Goal: Information Seeking & Learning: Learn about a topic

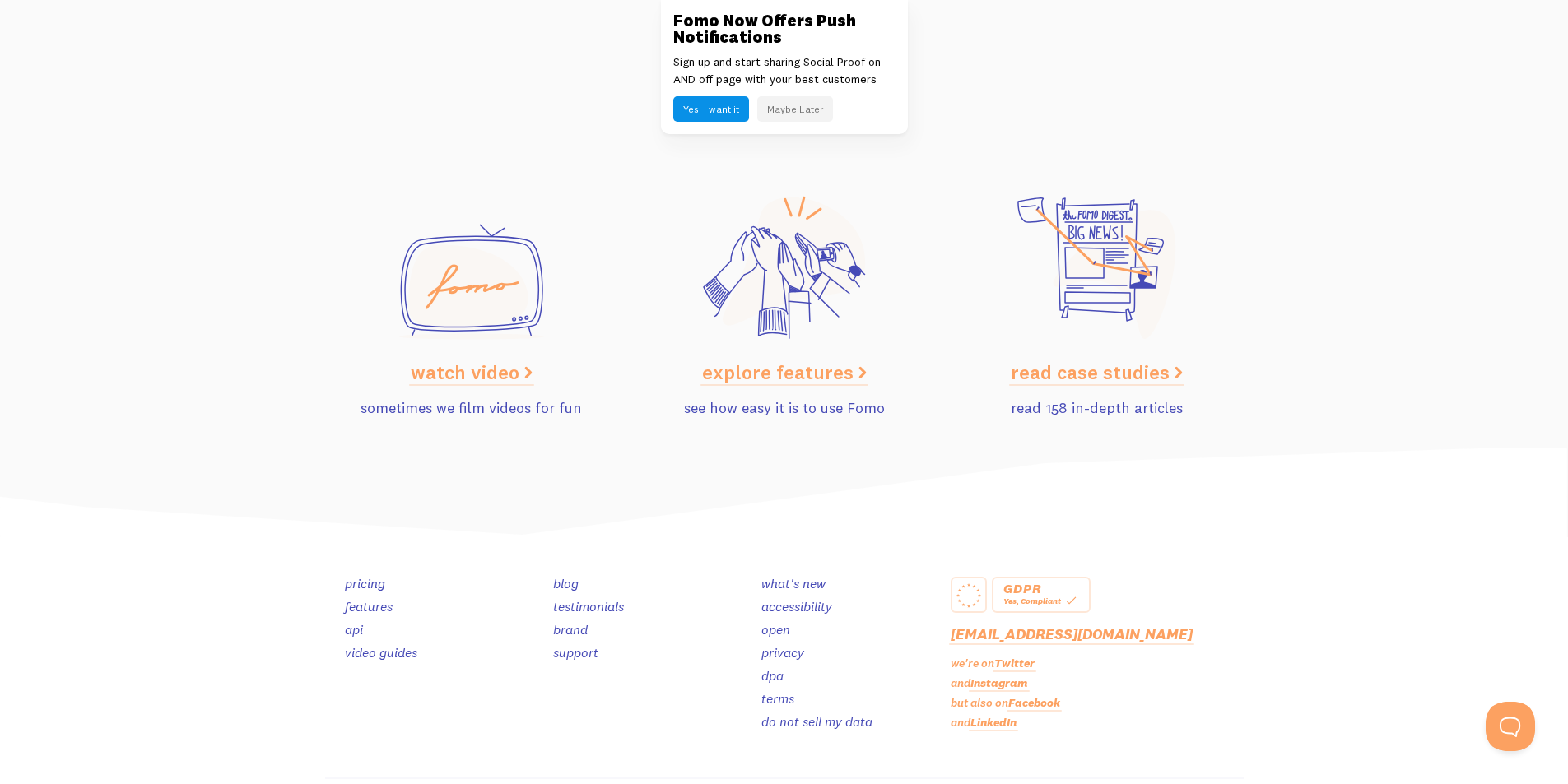
scroll to position [8216, 0]
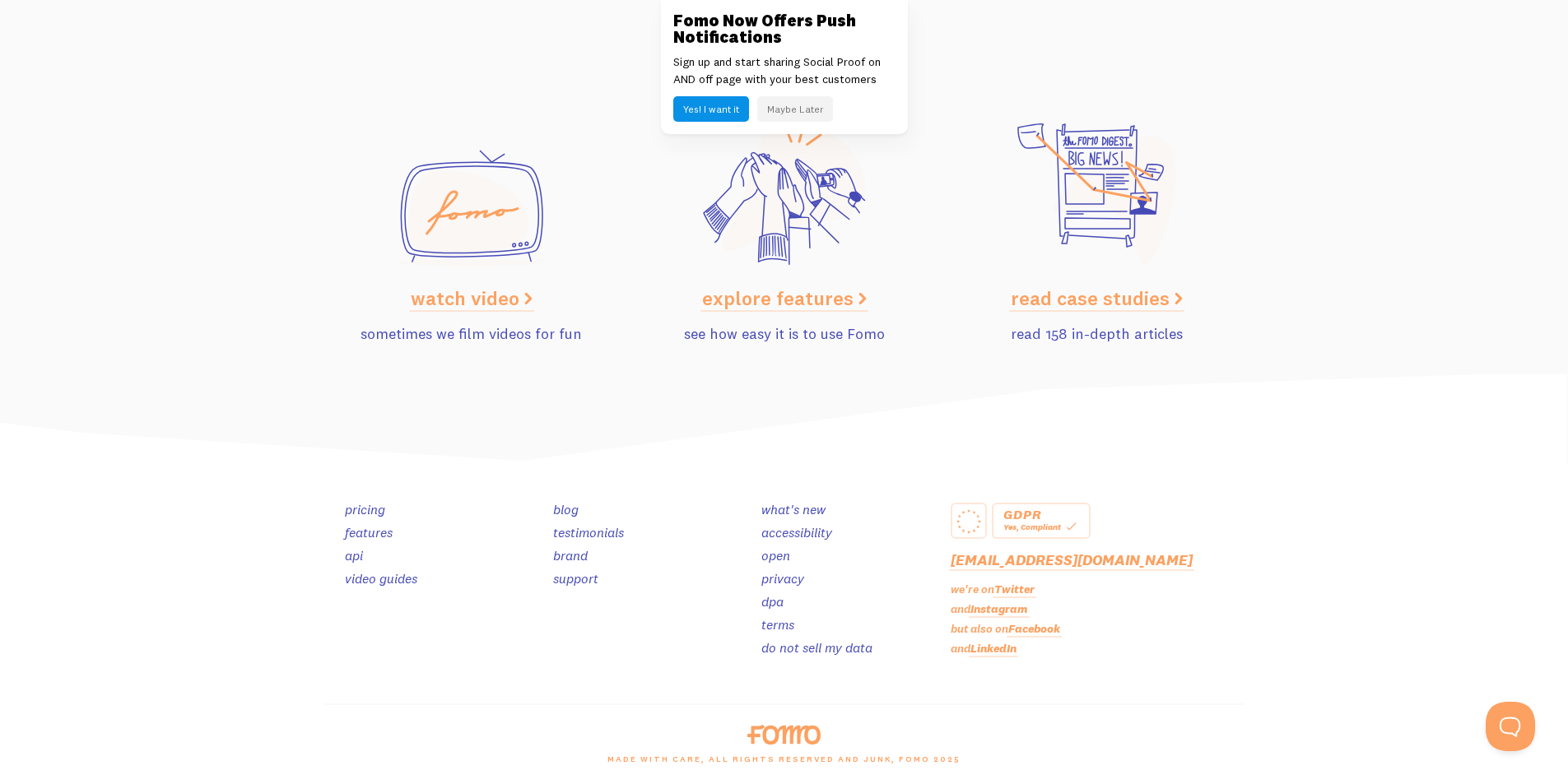
click at [735, 296] on link "explore features" at bounding box center [784, 297] width 164 height 25
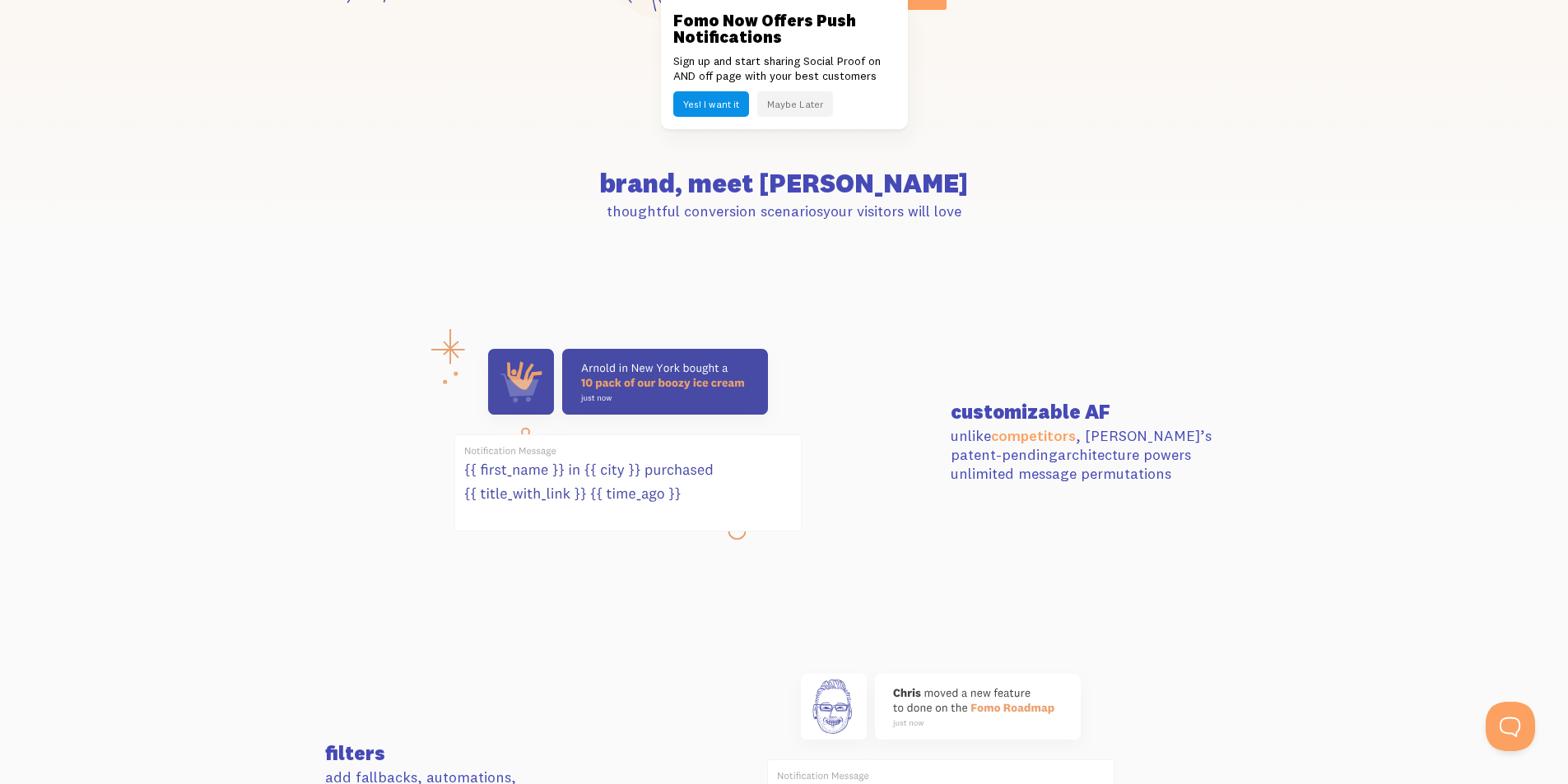
scroll to position [494, 0]
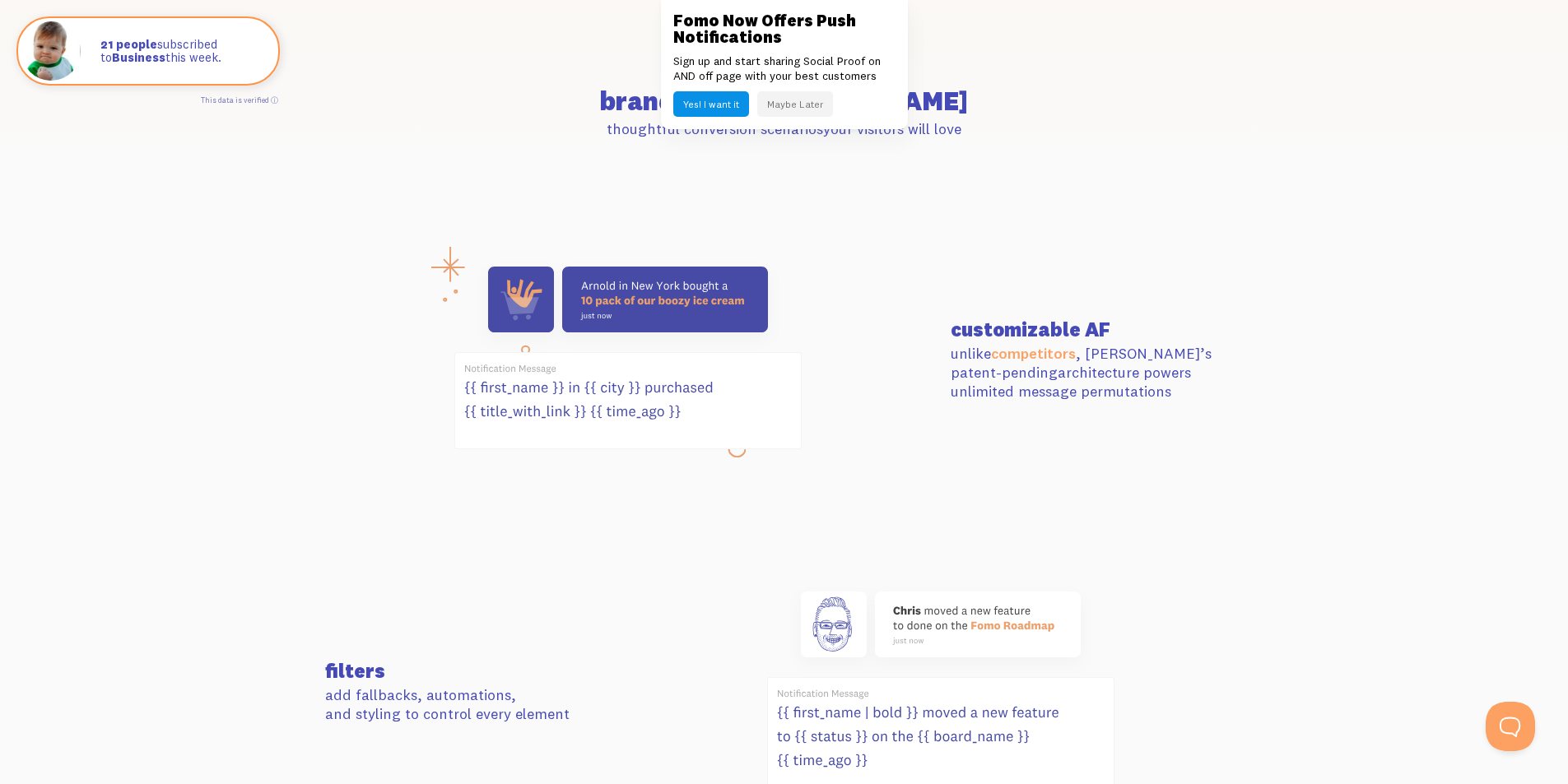
click at [775, 103] on button "Maybe Later" at bounding box center [794, 104] width 76 height 26
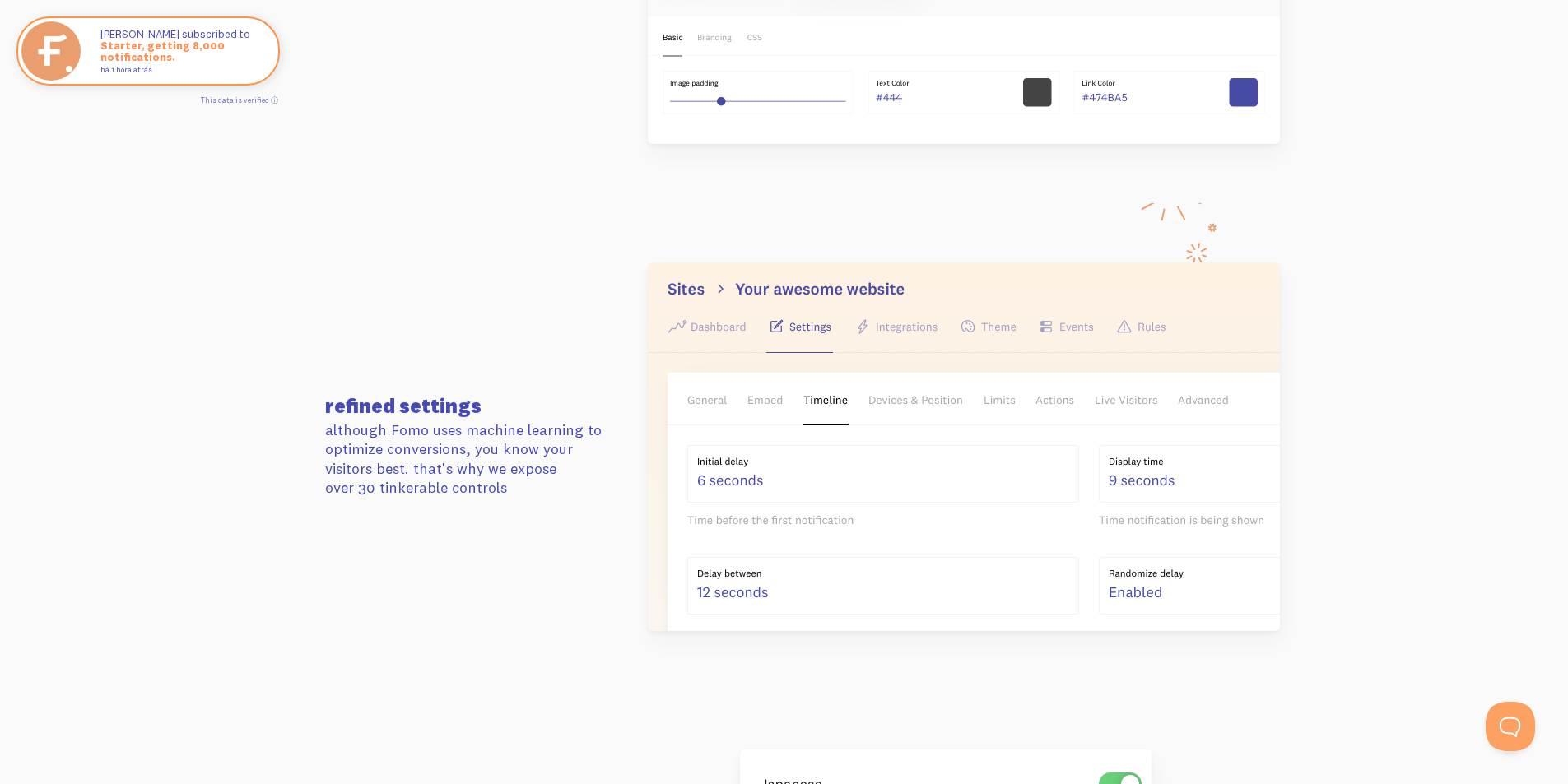
scroll to position [2449, 0]
